Goal: Find specific page/section: Find specific page/section

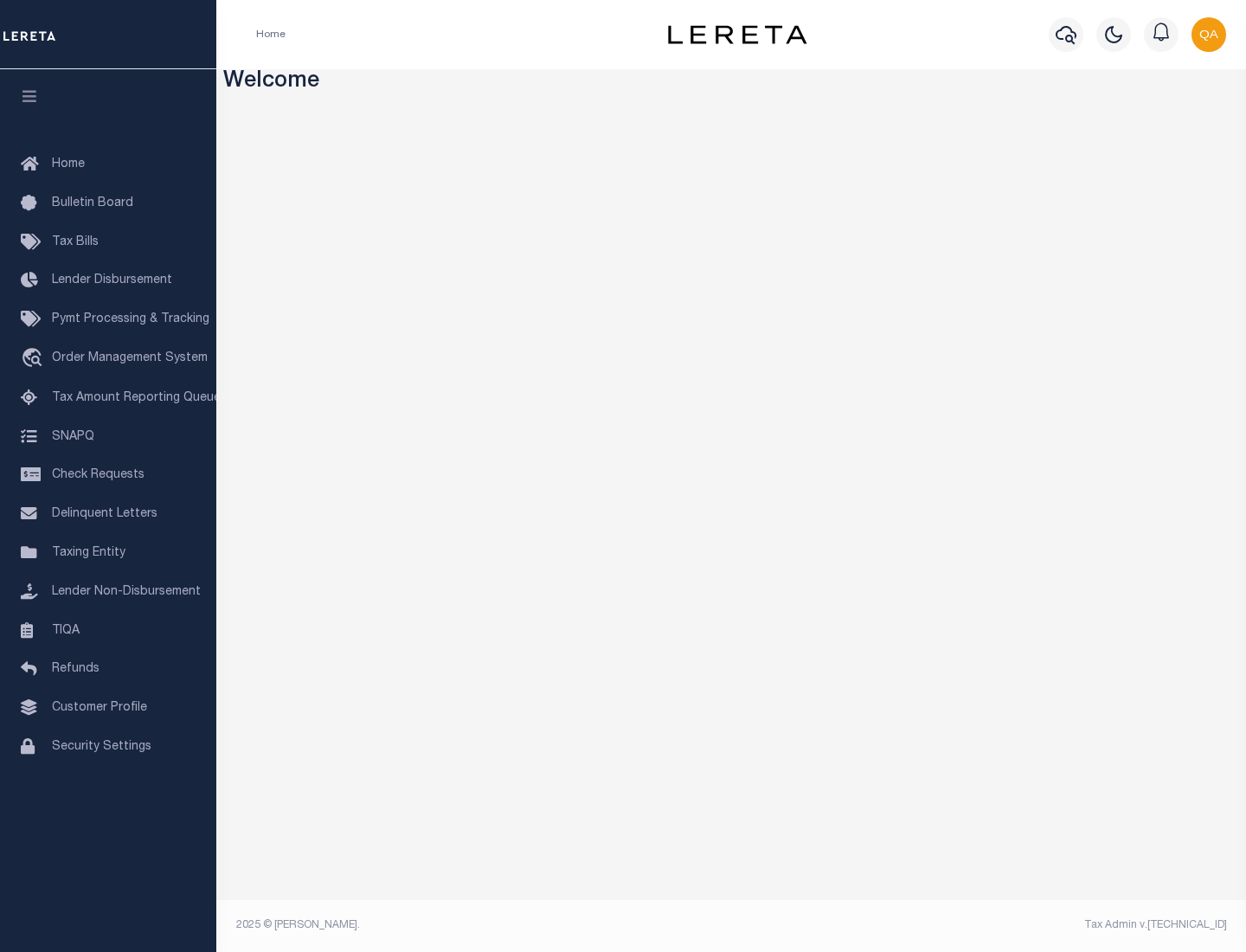
click at [109, 398] on span "Tax Amount Reporting Queue" at bounding box center [136, 397] width 169 height 12
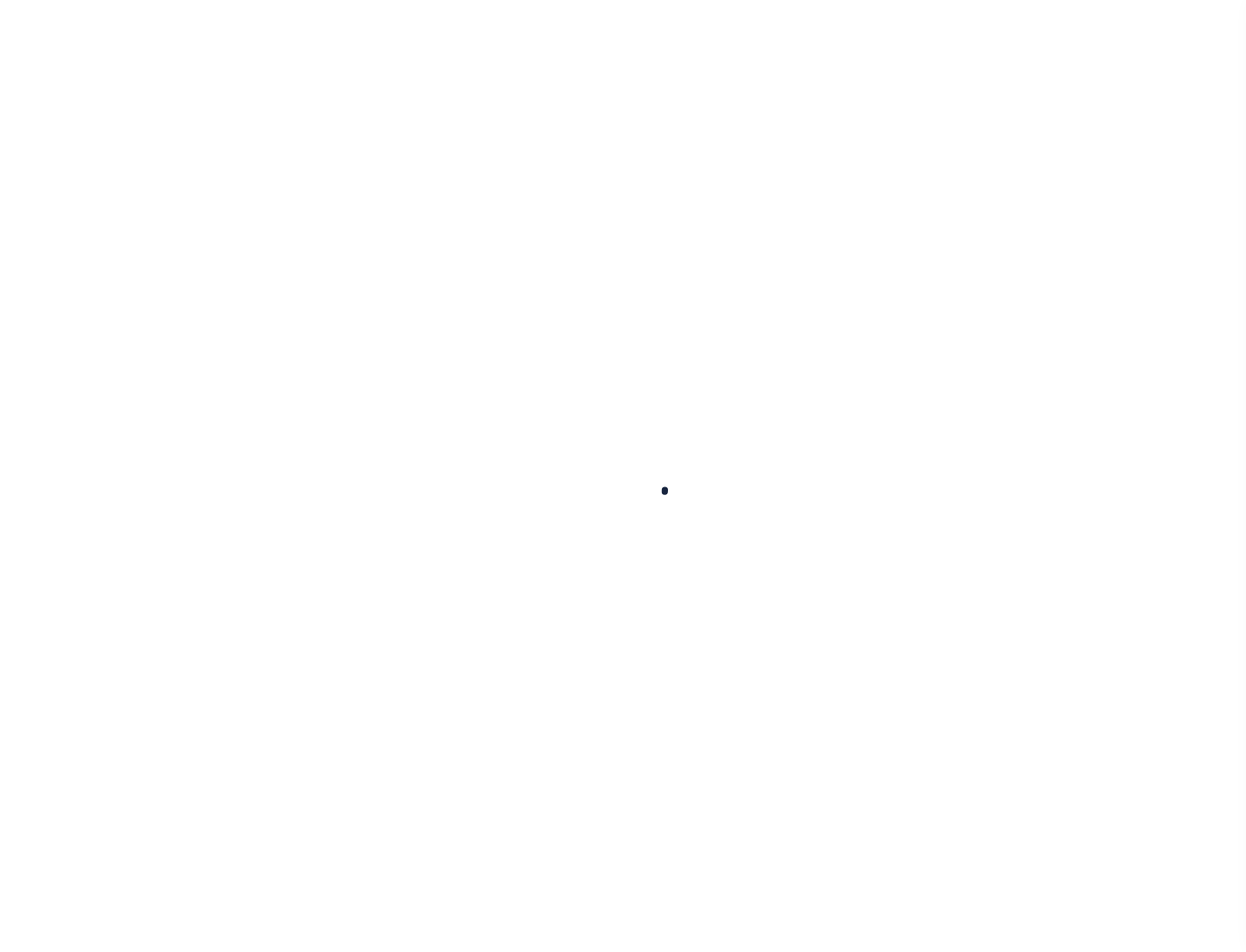
select select "100"
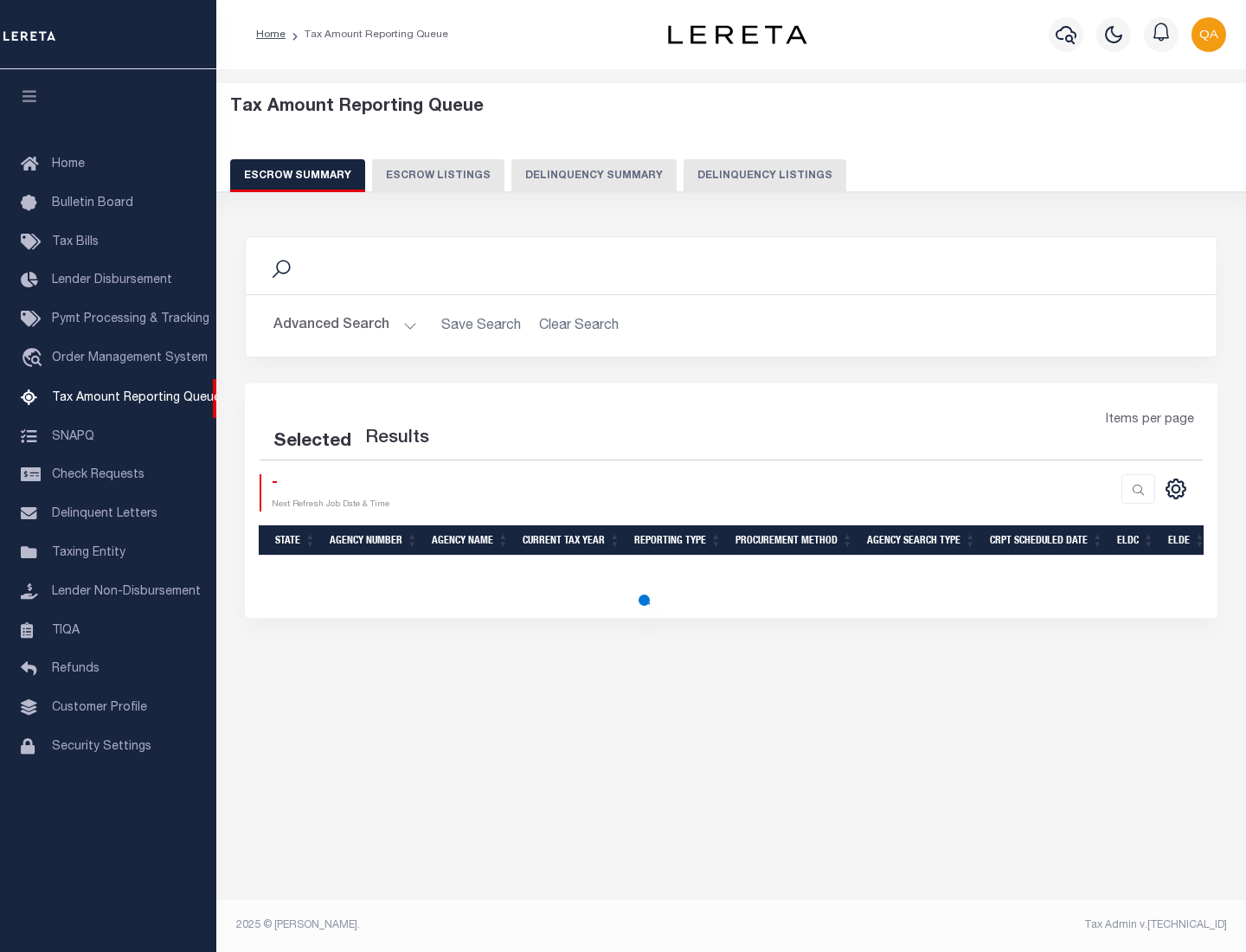
select select "100"
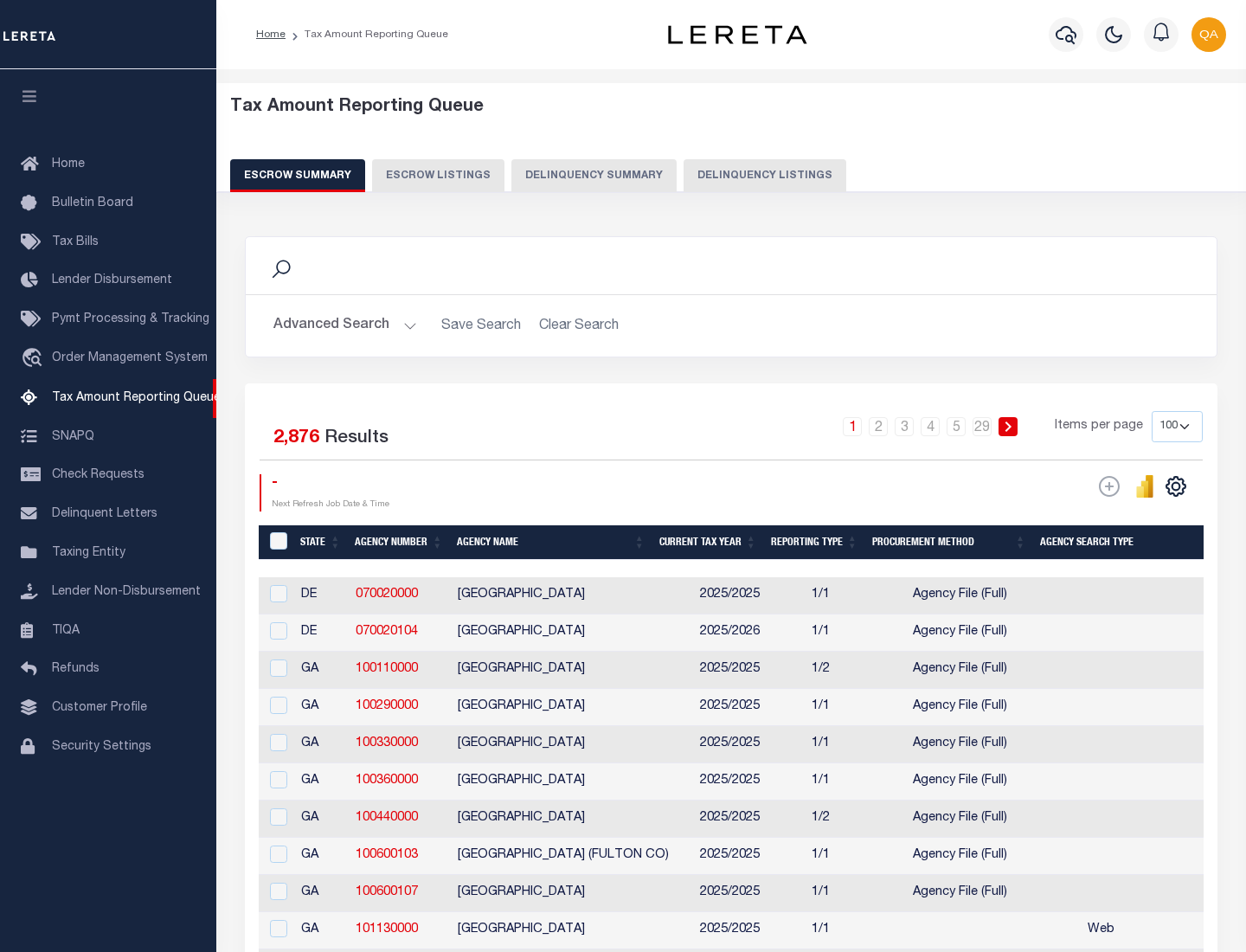
scroll to position [1962, 0]
